Goal: Information Seeking & Learning: Find specific fact

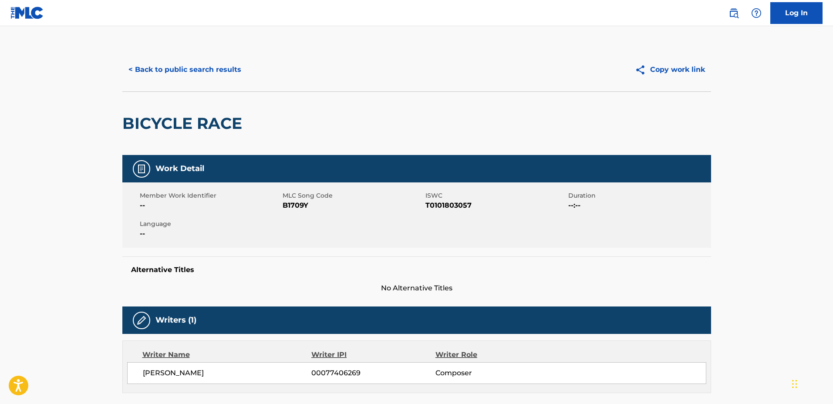
scroll to position [88, 0]
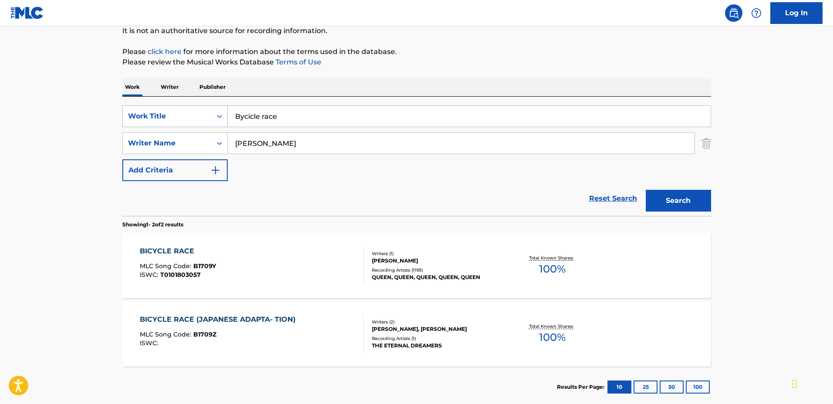
drag, startPoint x: 296, startPoint y: 119, endPoint x: 215, endPoint y: 115, distance: 81.9
click at [219, 119] on div "SearchWithCriteria8e4bd030-c7b7-40f3-b79f-a9f946e8176e Work Title Bycicle race" at bounding box center [416, 116] width 589 height 22
type input "Frozen"
drag, startPoint x: 301, startPoint y: 143, endPoint x: 203, endPoint y: 143, distance: 98.0
click at [205, 145] on div "SearchWithCriteriac6788e2e-8fc3-4663-b61d-47a516d3c6cd Writer Name [PERSON_NAME]" at bounding box center [416, 143] width 589 height 22
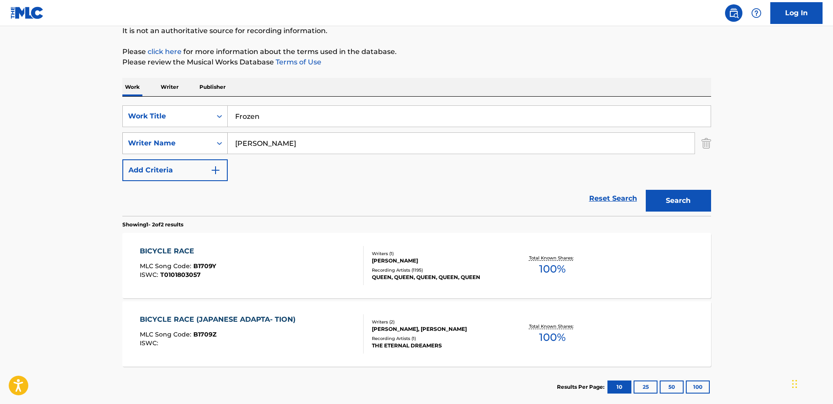
type input "[PERSON_NAME]"
click at [646, 190] on button "Search" at bounding box center [678, 201] width 65 height 22
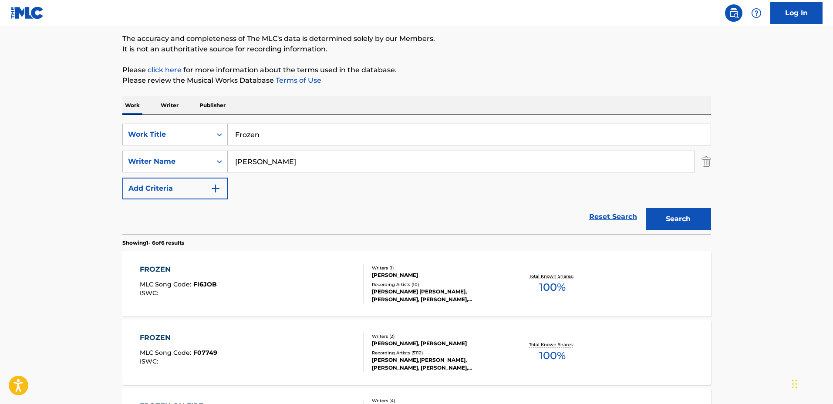
scroll to position [30, 0]
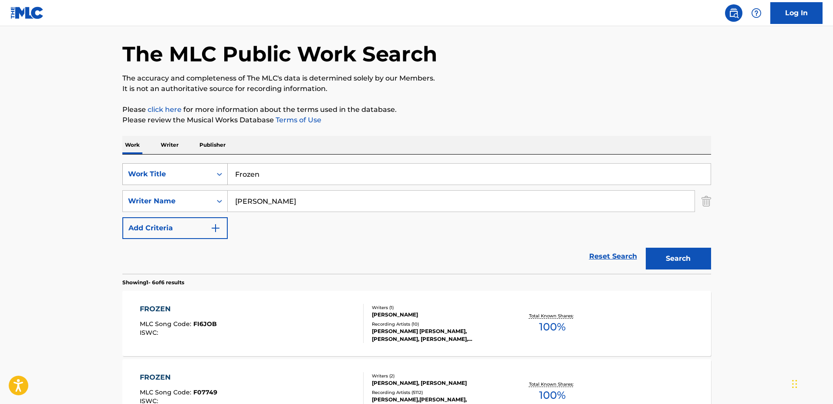
drag, startPoint x: 265, startPoint y: 174, endPoint x: 199, endPoint y: 170, distance: 66.8
click at [199, 170] on div "SearchWithCriteria8e4bd030-c7b7-40f3-b79f-a9f946e8176e Work Title Frozen" at bounding box center [416, 174] width 589 height 22
type input "sol"
drag, startPoint x: 291, startPoint y: 199, endPoint x: 208, endPoint y: 203, distance: 82.8
click at [209, 203] on div "SearchWithCriteriac6788e2e-8fc3-4663-b61d-47a516d3c6cd Writer Name [PERSON_NAME]" at bounding box center [416, 201] width 589 height 22
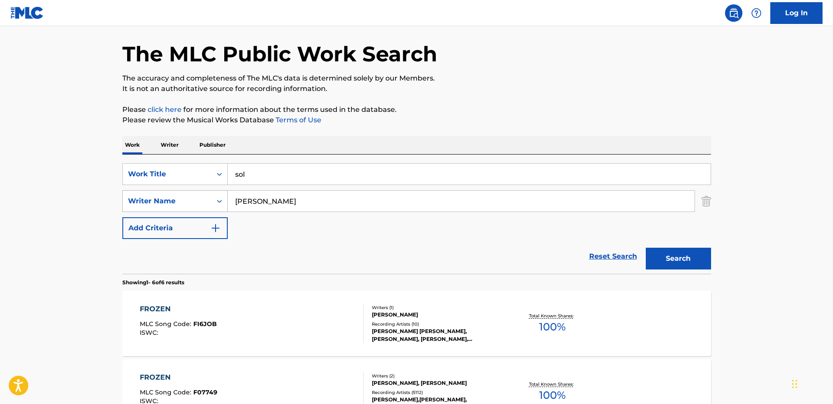
click at [646, 248] on button "Search" at bounding box center [678, 259] width 65 height 22
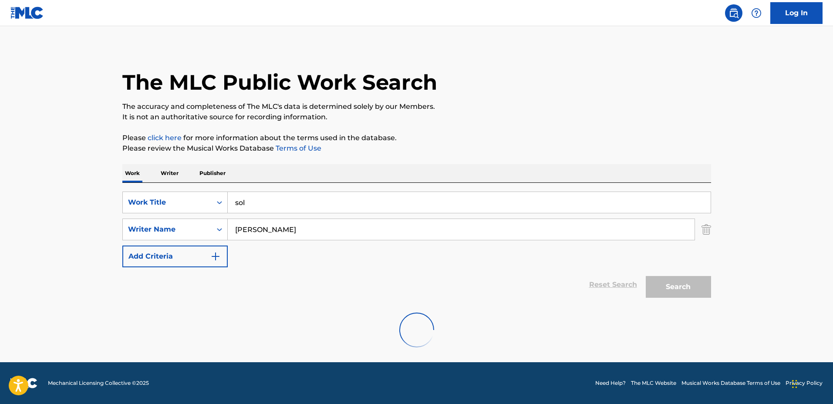
scroll to position [0, 0]
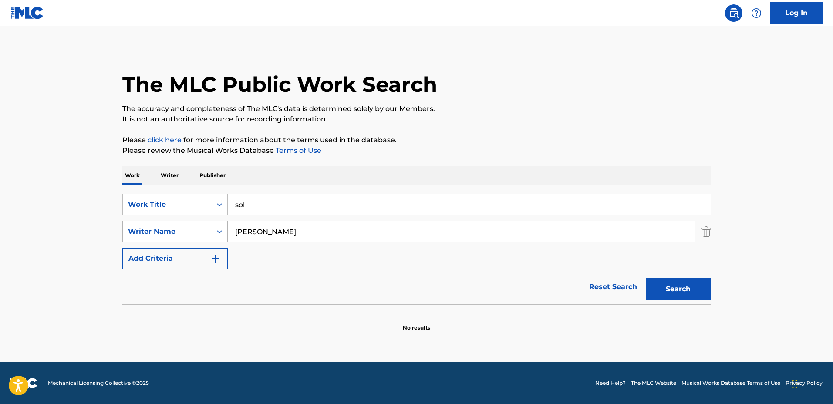
drag, startPoint x: 284, startPoint y: 236, endPoint x: 194, endPoint y: 221, distance: 91.3
click at [196, 221] on div "SearchWithCriteriac6788e2e-8fc3-4663-b61d-47a516d3c6cd Writer Name [PERSON_NAME]" at bounding box center [416, 232] width 589 height 22
paste input "[PERSON_NAME] De [PERSON_NAME]"
type input "[PERSON_NAME] De [PERSON_NAME]"
click at [672, 289] on button "Search" at bounding box center [678, 289] width 65 height 22
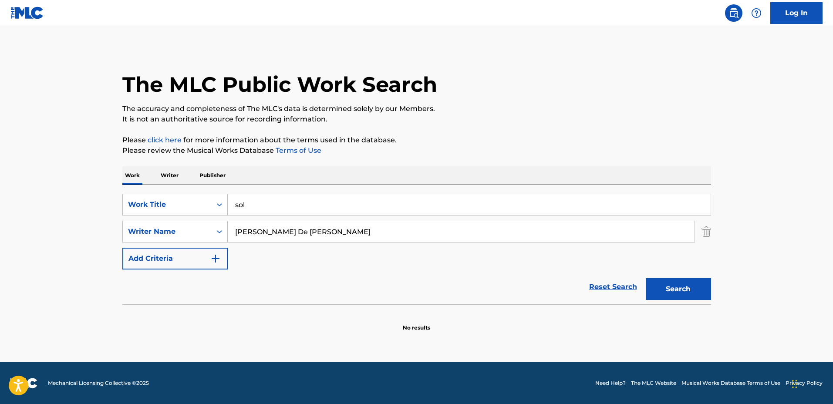
drag, startPoint x: 283, startPoint y: 208, endPoint x: 77, endPoint y: 181, distance: 208.6
click at [79, 181] on main "The MLC Public Work Search The accuracy and completeness of The MLC's data is d…" at bounding box center [416, 194] width 833 height 336
click at [209, 200] on div "Work Title" at bounding box center [167, 204] width 89 height 17
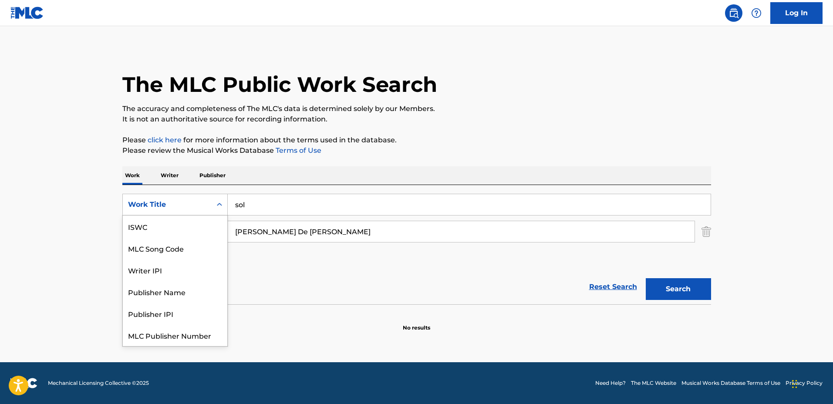
scroll to position [22, 0]
click at [205, 200] on div "Work Title" at bounding box center [167, 204] width 78 height 10
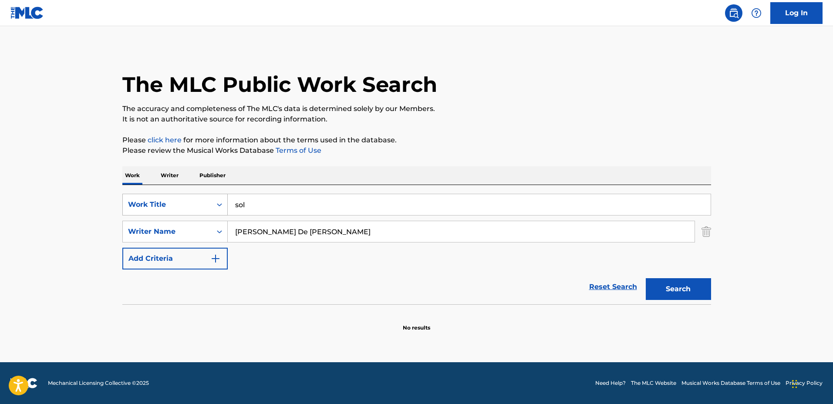
drag, startPoint x: 281, startPoint y: 202, endPoint x: 218, endPoint y: 208, distance: 62.9
click at [218, 208] on div "SearchWithCriteria8e4bd030-c7b7-40f3-b79f-a9f946e8176e Work Title sol" at bounding box center [416, 205] width 589 height 22
click at [176, 175] on p "Writer" at bounding box center [169, 175] width 23 height 18
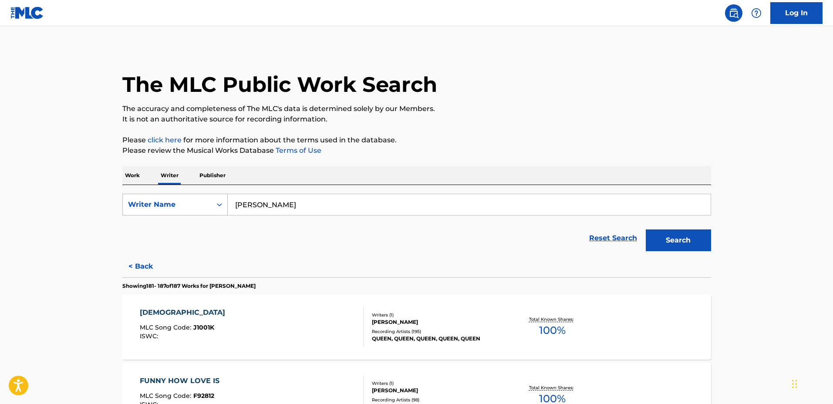
drag, startPoint x: 319, startPoint y: 203, endPoint x: 130, endPoint y: 199, distance: 189.0
click at [130, 199] on div "SearchWithCriteriaae65b90e-a510-4377-bca6-87ca5e9caf6e Writer Name [PERSON_NAME]" at bounding box center [416, 205] width 589 height 22
paste input "[PERSON_NAME] De [PERSON_NAME]"
type input "[PERSON_NAME] De [PERSON_NAME]"
click at [675, 242] on button "Search" at bounding box center [678, 240] width 65 height 22
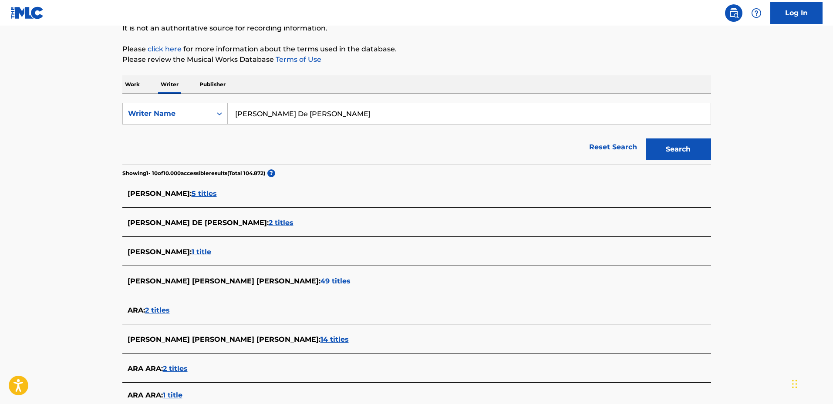
scroll to position [109, 0]
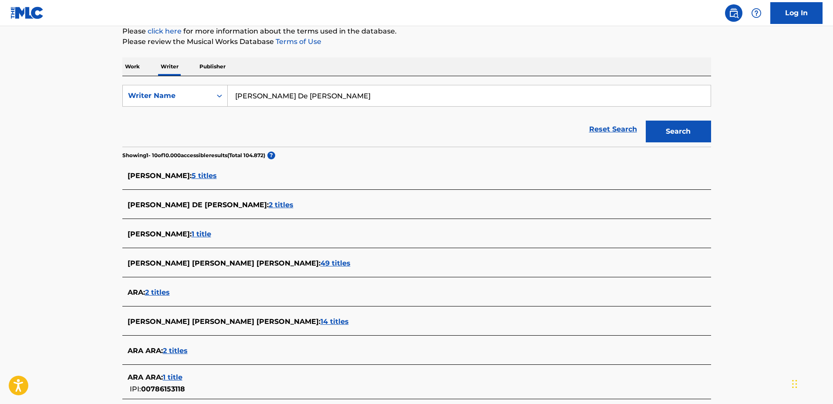
click at [219, 317] on span "[PERSON_NAME] [PERSON_NAME] [PERSON_NAME] :" at bounding box center [224, 321] width 193 height 8
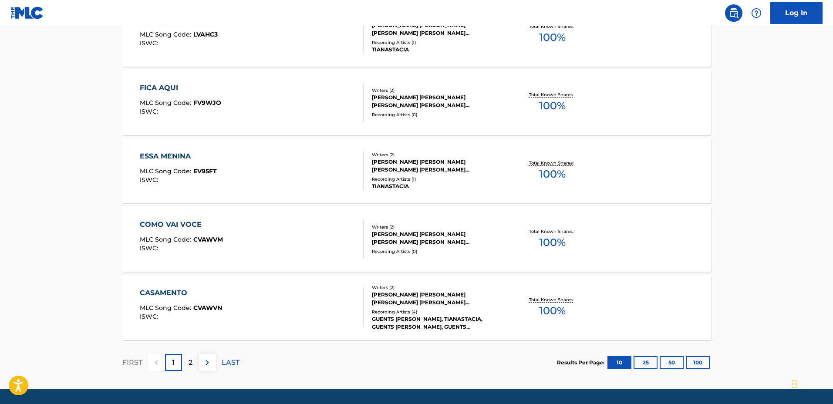
scroll to position [653, 0]
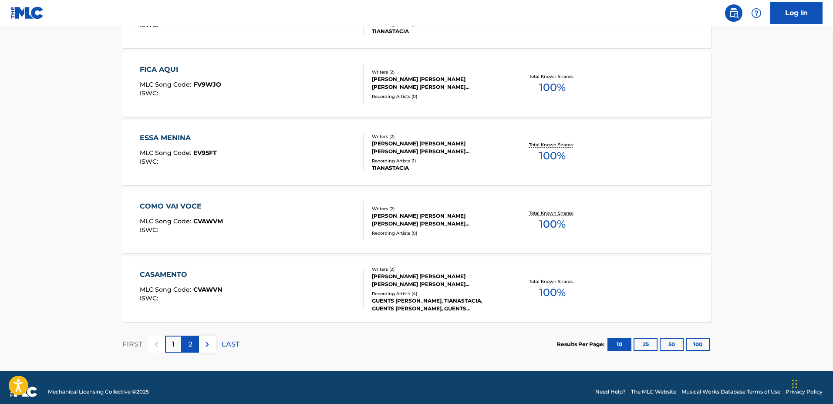
click at [187, 347] on div "2" at bounding box center [190, 344] width 17 height 17
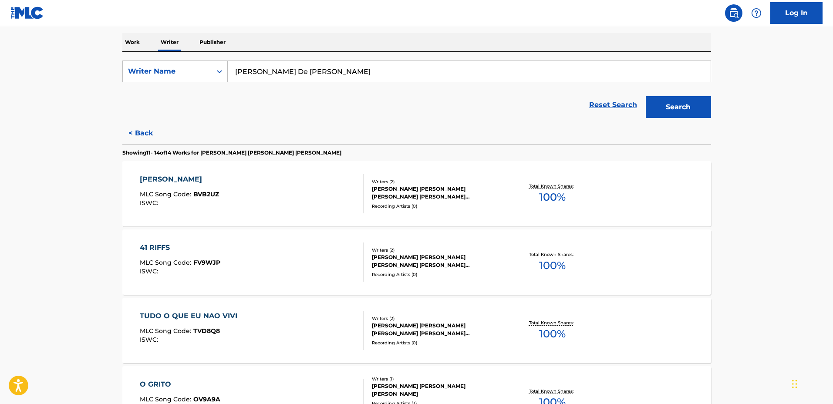
scroll to position [0, 0]
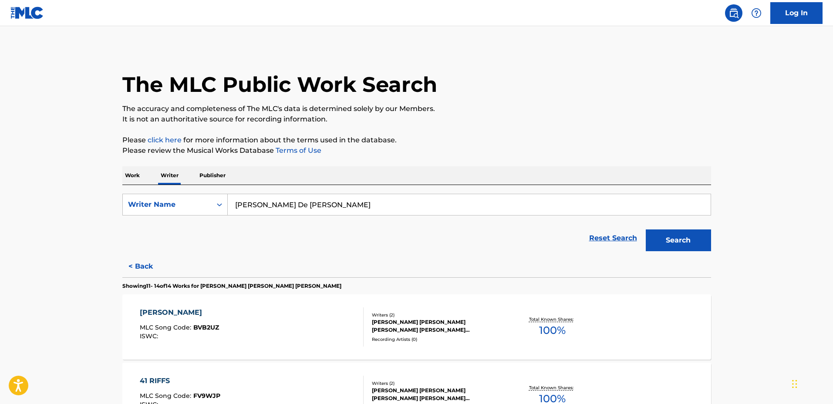
click at [306, 203] on input "[PERSON_NAME] De [PERSON_NAME]" at bounding box center [469, 204] width 483 height 21
click at [646, 229] on button "Search" at bounding box center [678, 240] width 65 height 22
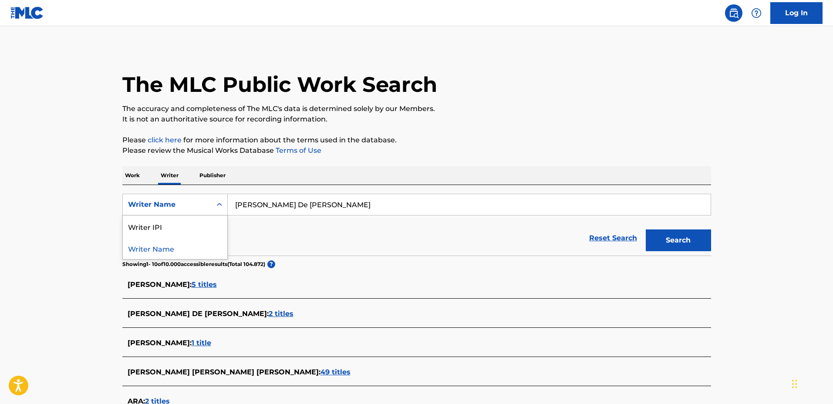
click at [200, 208] on div "Writer Name" at bounding box center [167, 204] width 78 height 10
click at [43, 196] on main "The MLC Public Work Search The accuracy and completeness of The MLC's data is d…" at bounding box center [416, 326] width 833 height 600
click at [131, 175] on p "Work" at bounding box center [132, 175] width 20 height 18
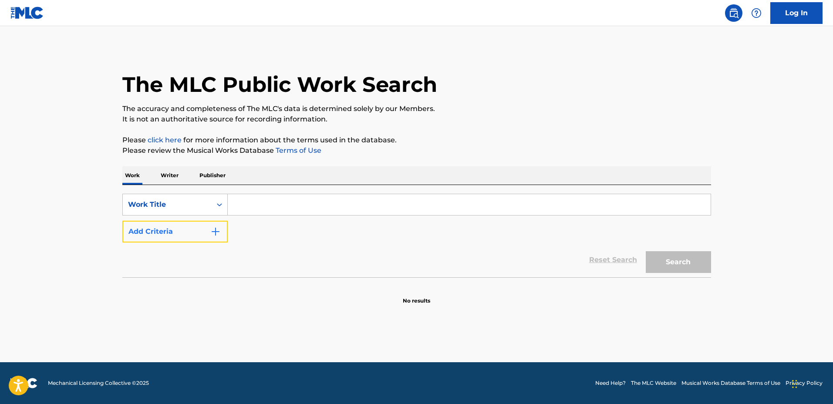
click at [214, 232] on img "Search Form" at bounding box center [215, 231] width 10 height 10
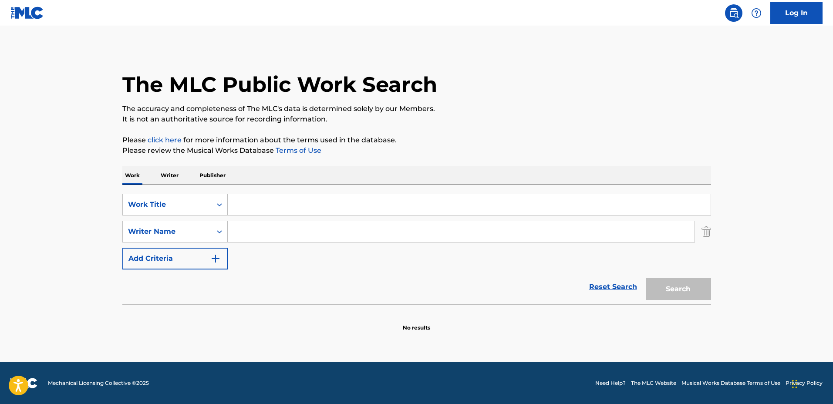
click at [264, 210] on input "Search Form" at bounding box center [469, 204] width 483 height 21
type input "sol"
click at [608, 282] on link "Reset Search" at bounding box center [613, 286] width 57 height 19
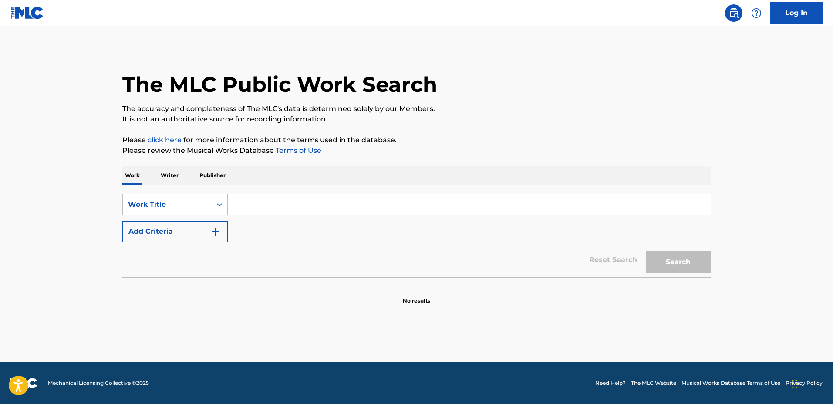
click at [239, 194] on input "Search Form" at bounding box center [469, 204] width 483 height 21
type input "sol"
click at [646, 251] on button "Search" at bounding box center [678, 262] width 65 height 22
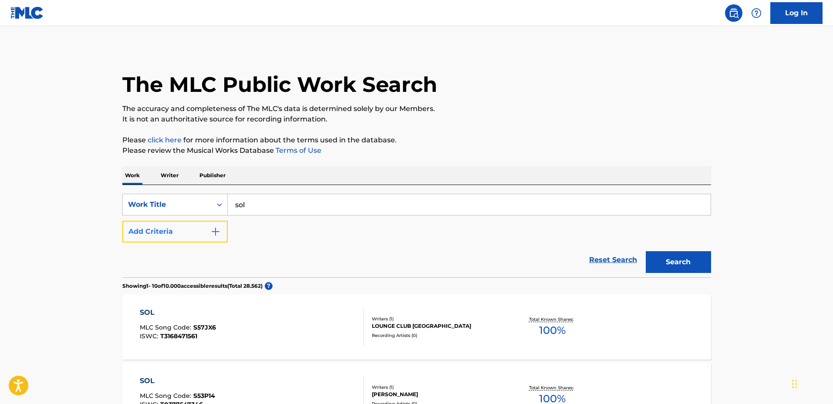
click at [195, 228] on button "Add Criteria" at bounding box center [174, 232] width 105 height 22
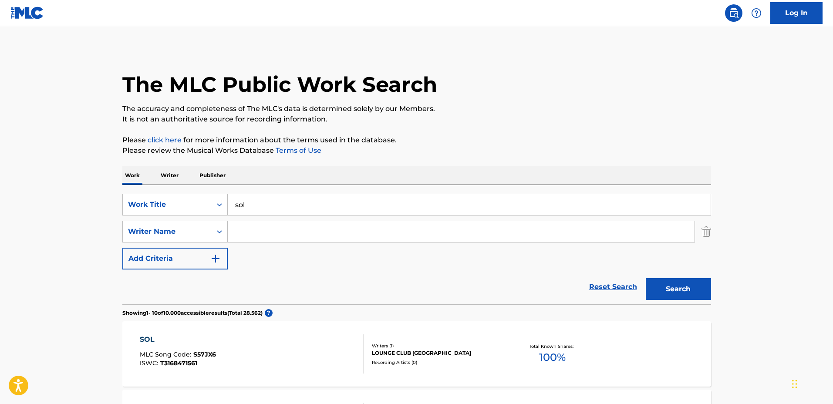
click at [298, 234] on input "Search Form" at bounding box center [461, 231] width 467 height 21
paste input "[PERSON_NAME] De [PERSON_NAME]"
click at [307, 230] on input "[PERSON_NAME] De [PERSON_NAME]" at bounding box center [461, 231] width 467 height 21
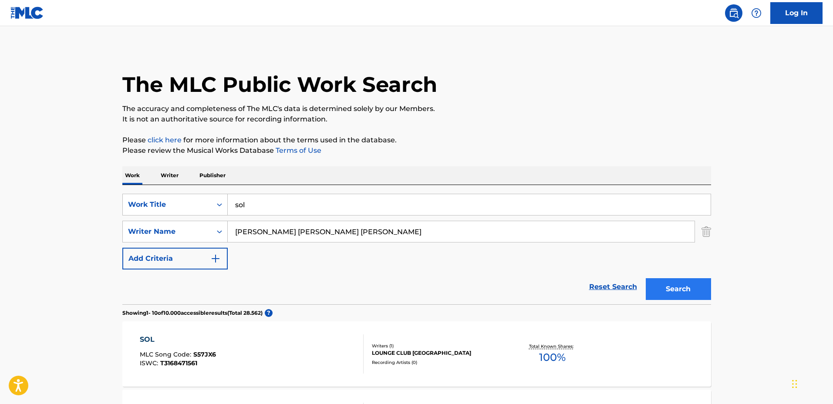
type input "[PERSON_NAME] [PERSON_NAME] [PERSON_NAME]"
click at [670, 296] on button "Search" at bounding box center [678, 289] width 65 height 22
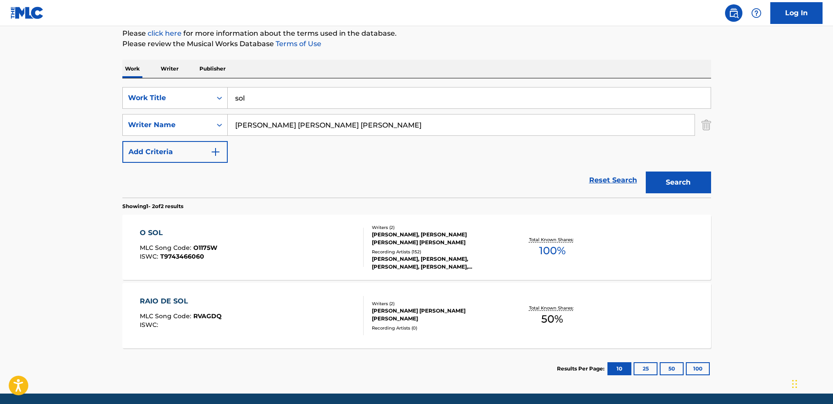
scroll to position [109, 0]
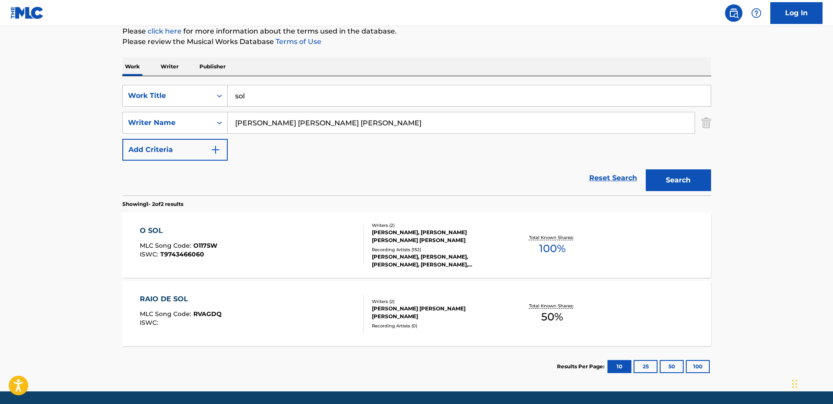
click at [150, 231] on div "O SOL" at bounding box center [178, 231] width 77 height 10
